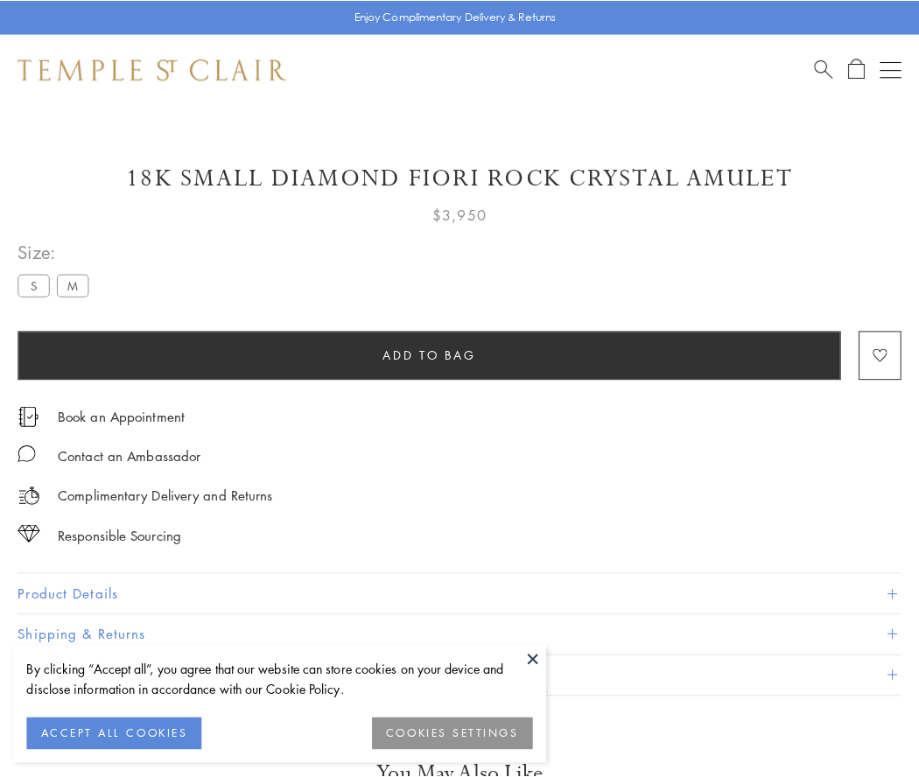
scroll to position [103, 0]
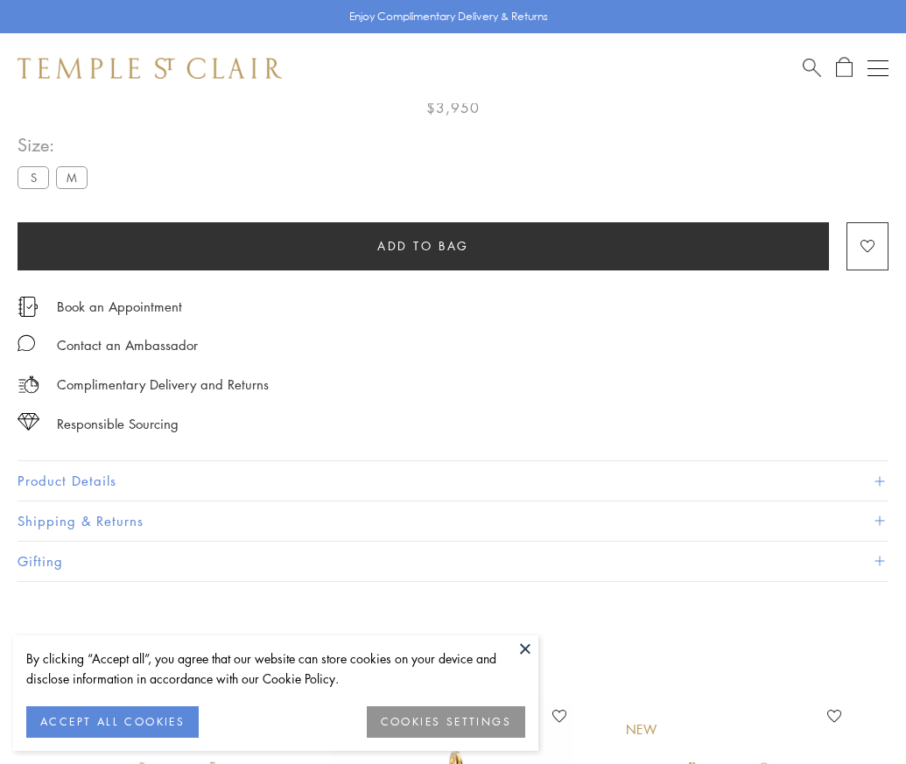
click at [423, 245] on span "Add to bag" at bounding box center [423, 245] width 92 height 19
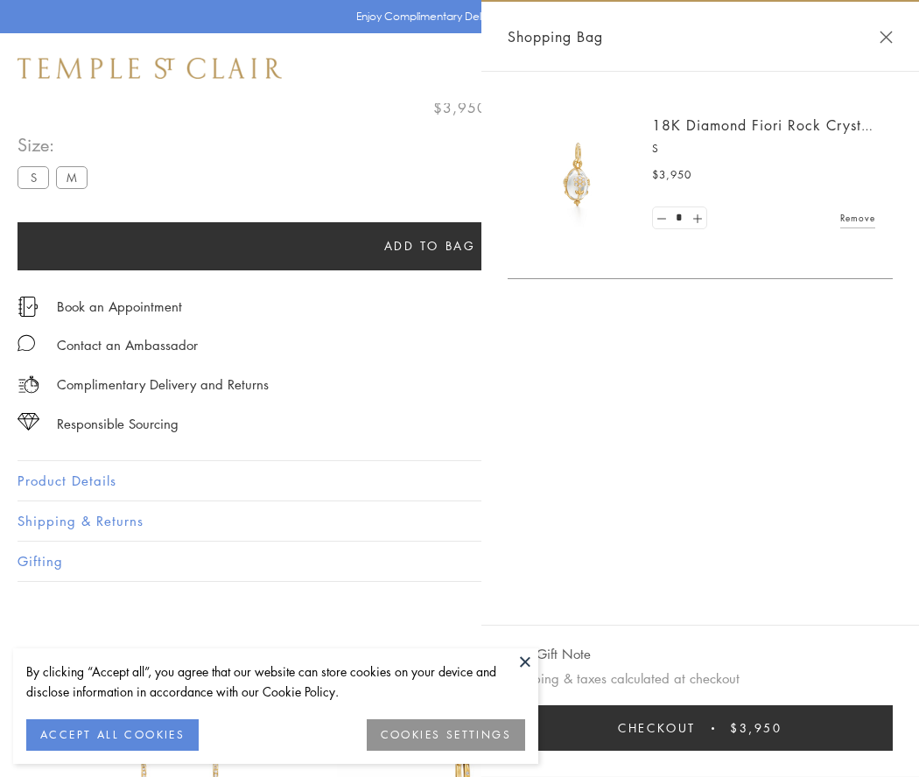
click at [701, 728] on button "Checkout $3,950" at bounding box center [700, 728] width 385 height 46
